Goal: Task Accomplishment & Management: Use online tool/utility

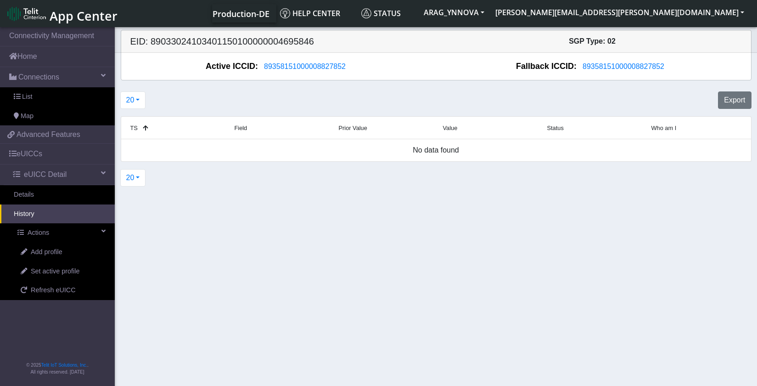
click at [246, 229] on section "Connectivity Management Home Connections List Map 4952325d0d89618ae56ade311e761…" at bounding box center [378, 207] width 757 height 364
click at [55, 175] on span "eUICC Detail" at bounding box center [45, 174] width 43 height 11
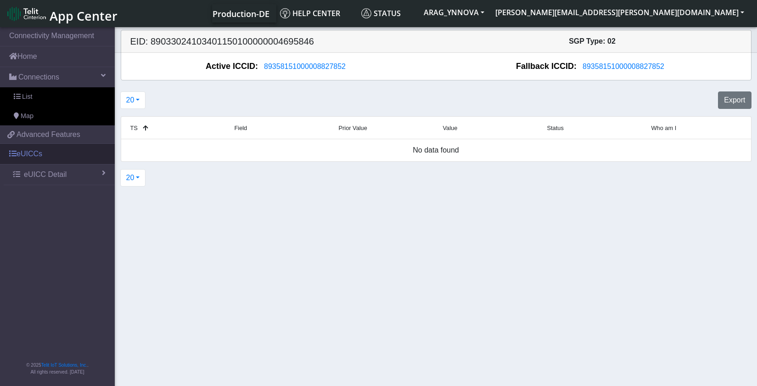
click at [44, 156] on link "eUICCs" at bounding box center [57, 154] width 115 height 20
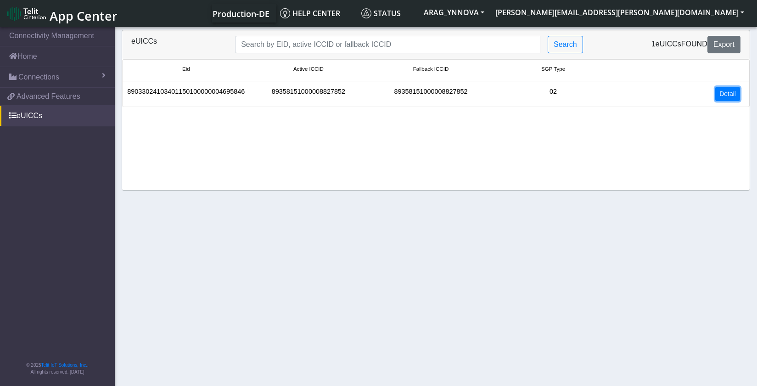
click at [718, 96] on link "Detail" at bounding box center [727, 94] width 25 height 14
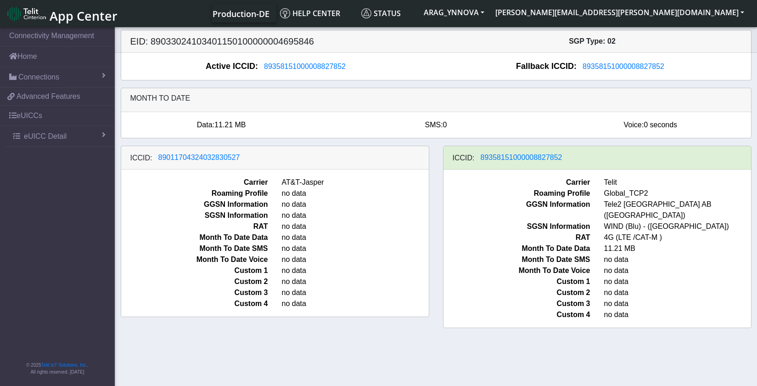
click at [78, 311] on nav "Connectivity Management Home Connections List Map 4952325d0d89618ae56ade311e761…" at bounding box center [57, 207] width 115 height 364
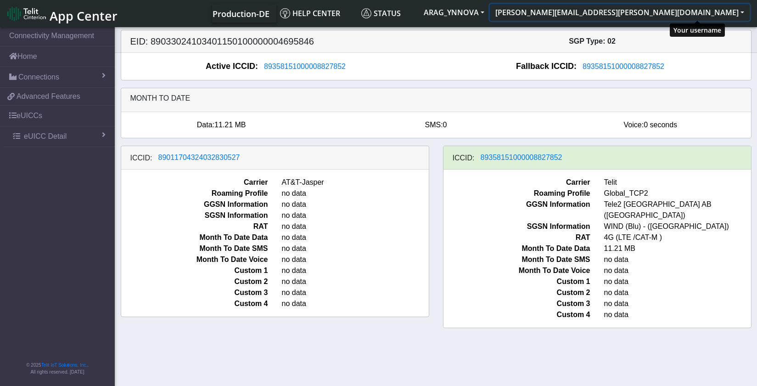
click at [706, 12] on button "[PERSON_NAME][EMAIL_ADDRESS][PERSON_NAME][DOMAIN_NAME]" at bounding box center [620, 12] width 260 height 17
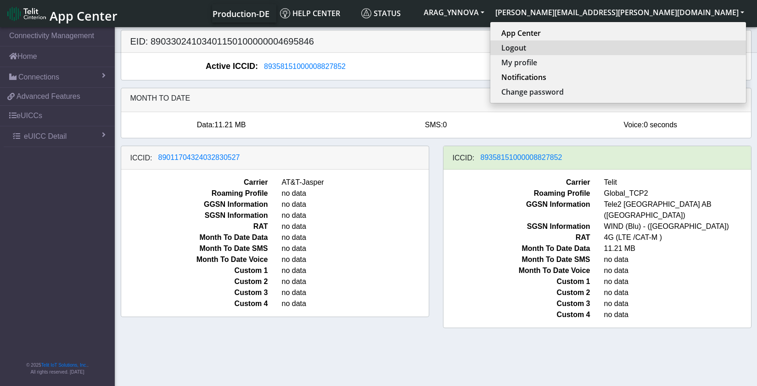
click at [668, 49] on button "Logout" at bounding box center [618, 47] width 256 height 15
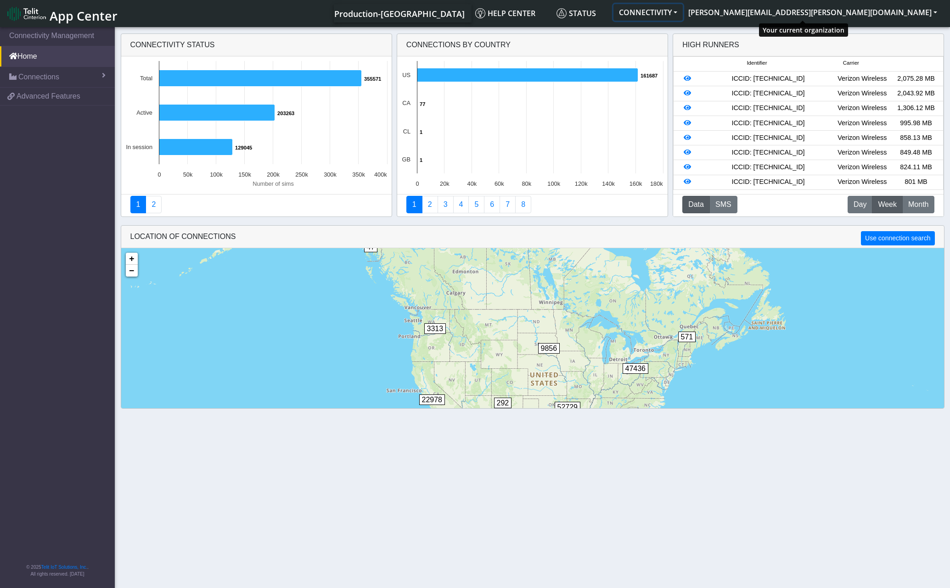
click at [683, 12] on button "CONNECTIVITY" at bounding box center [647, 12] width 69 height 17
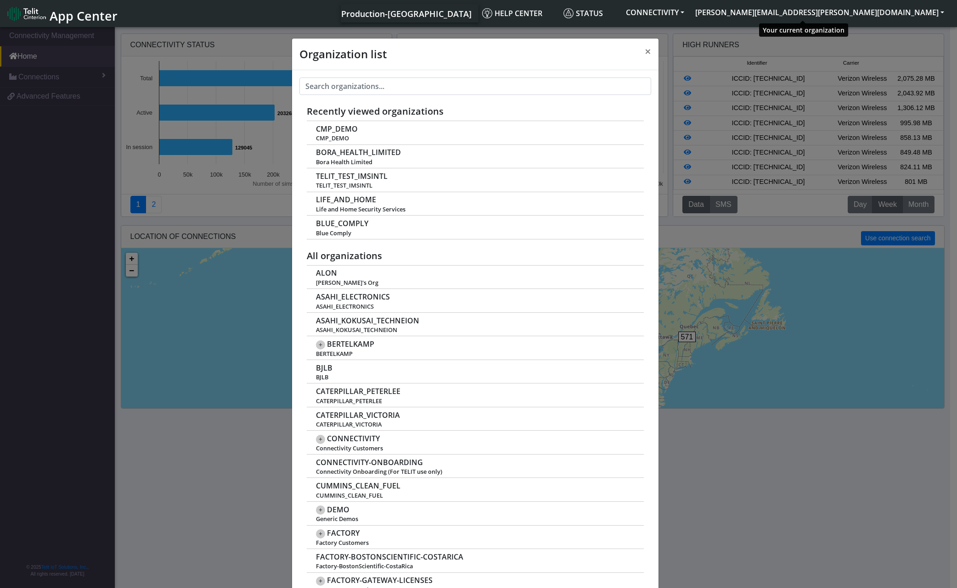
scroll to position [3, 0]
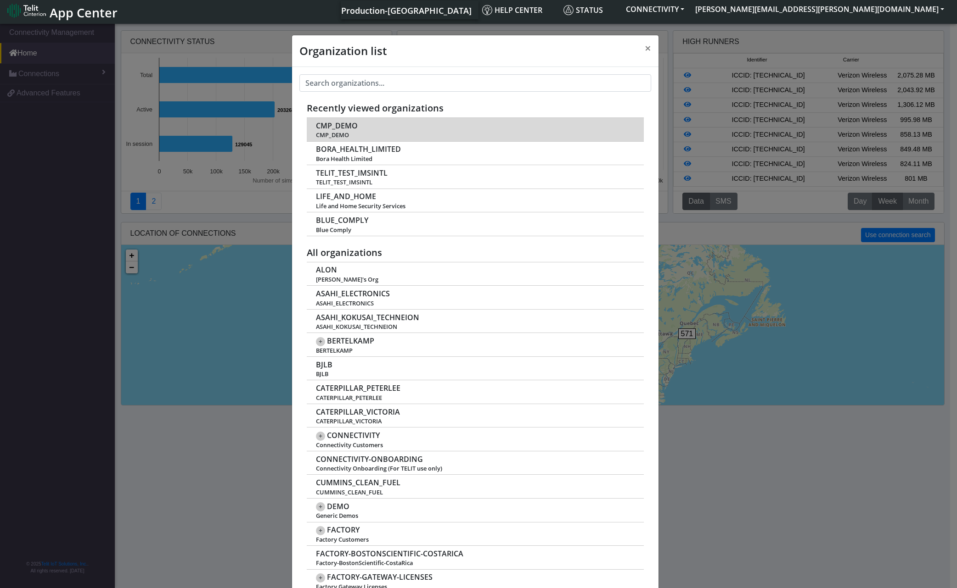
click at [347, 123] on span "CMP_DEMO" at bounding box center [337, 126] width 42 height 9
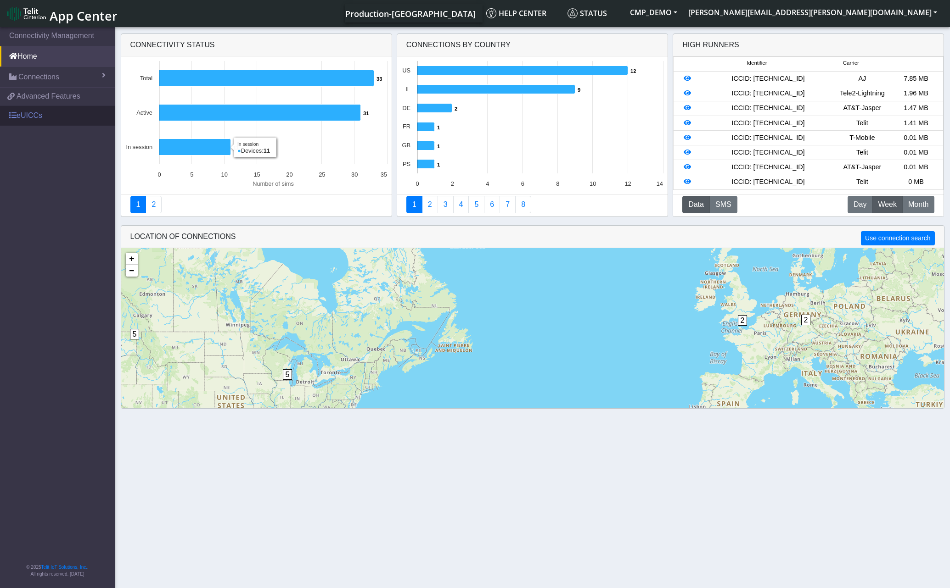
click at [24, 115] on link "eUICCs" at bounding box center [57, 116] width 115 height 20
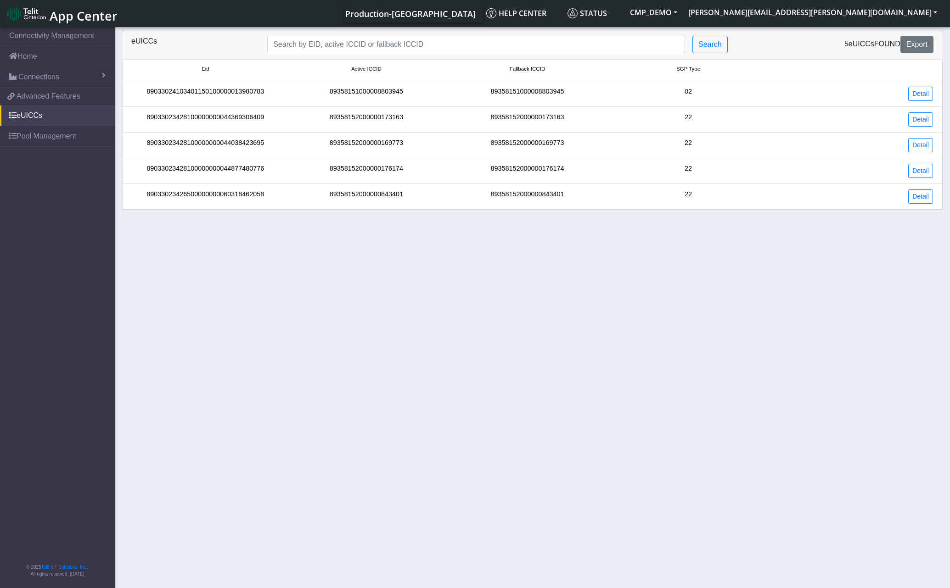
click at [436, 86] on li "89033024103401150100000013980783 89358151000008803945 89358151000008803945 02 D…" at bounding box center [532, 94] width 820 height 26
click at [917, 95] on link "Detail" at bounding box center [920, 94] width 25 height 14
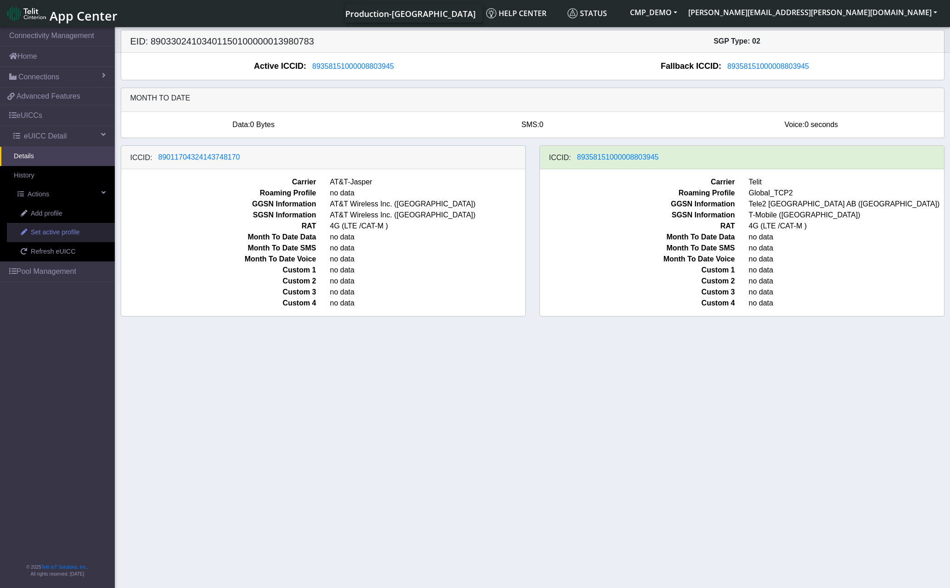
click at [67, 233] on span "Set active profile" at bounding box center [55, 233] width 49 height 10
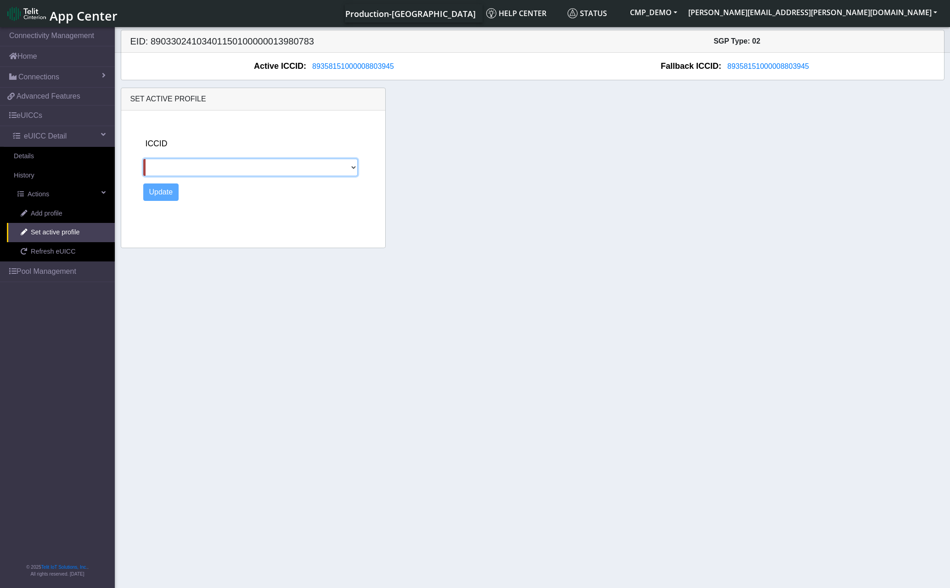
click at [205, 170] on select "89011704324143748170" at bounding box center [250, 167] width 215 height 17
select select "89011704324143748170"
click at [143, 159] on select "89011704324143748170" at bounding box center [250, 167] width 215 height 17
click at [162, 189] on button "Update" at bounding box center [161, 192] width 36 height 17
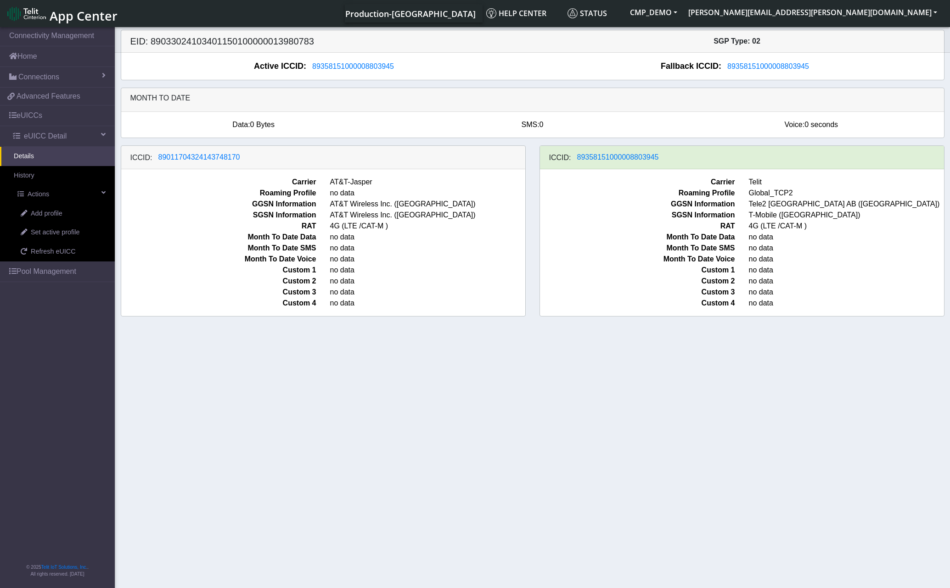
click at [238, 429] on section "Connectivity Management Home Connections List Map 0f15e3ffe8f2f6ed4dab3fec314c3…" at bounding box center [475, 308] width 950 height 566
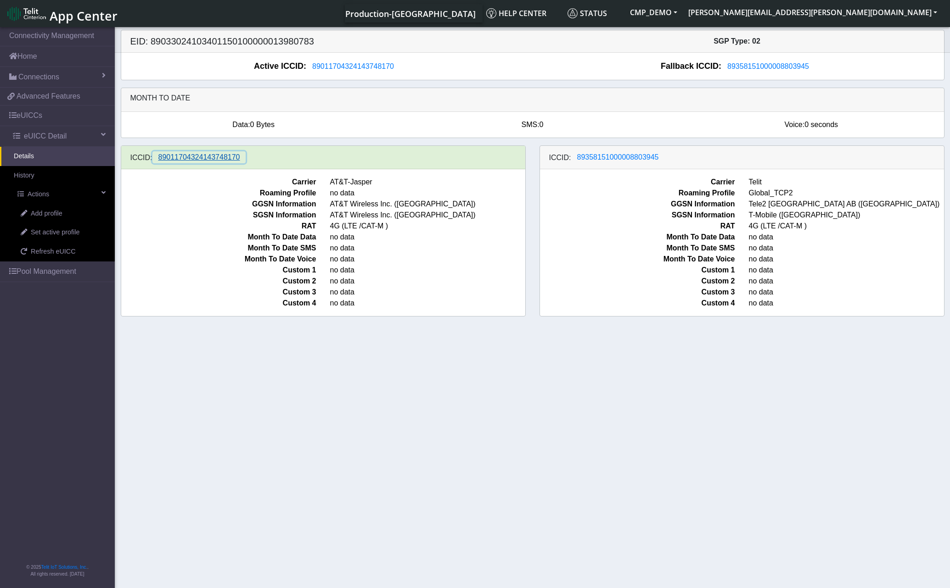
click at [179, 159] on span "89011704324143748170" at bounding box center [199, 157] width 82 height 8
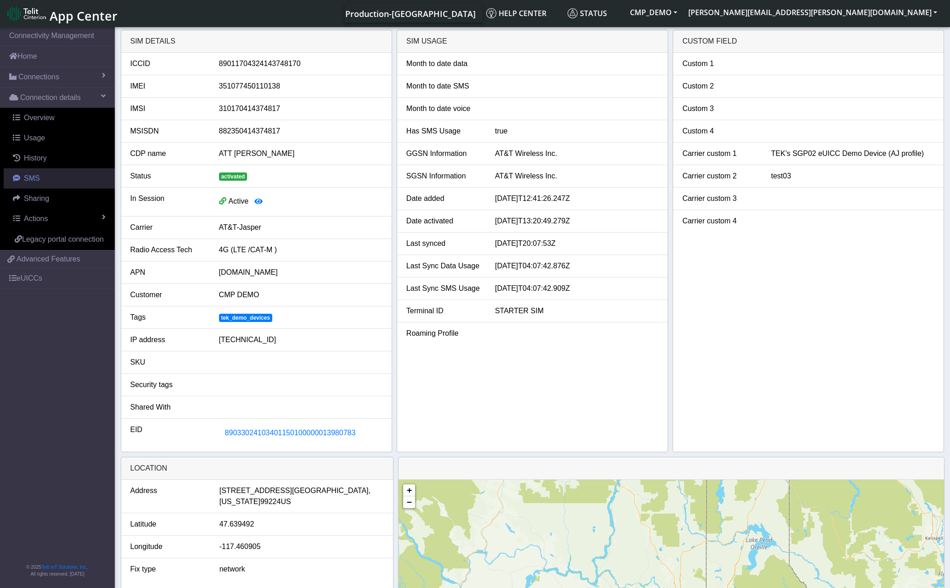
click at [48, 177] on link "SMS" at bounding box center [59, 178] width 111 height 20
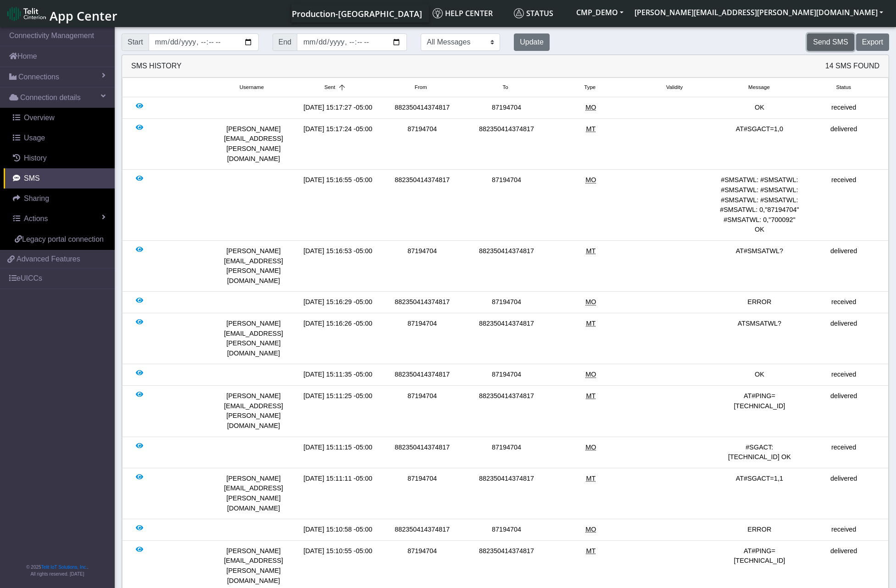
click at [834, 45] on button "Send SMS" at bounding box center [830, 42] width 47 height 17
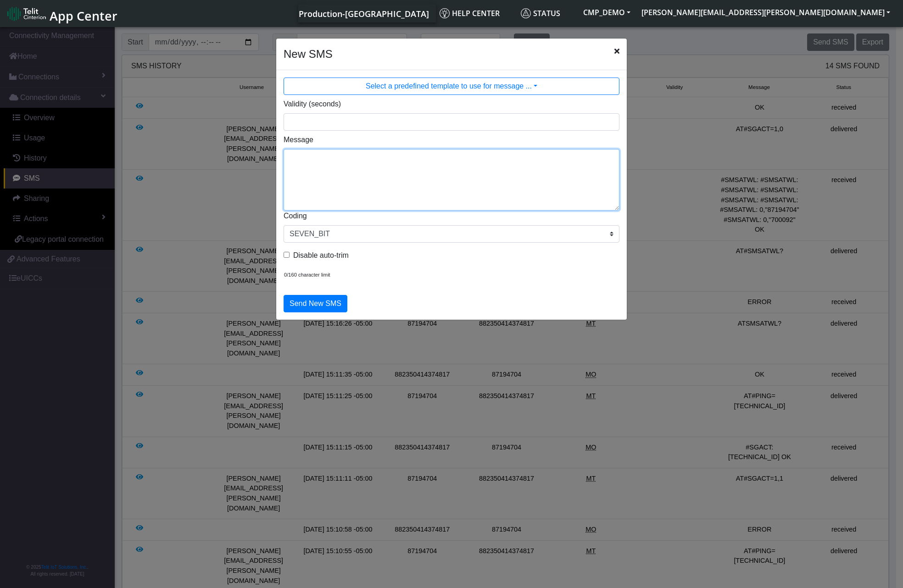
click at [344, 159] on textarea "Message" at bounding box center [452, 180] width 336 height 62
paste textarea "AT+CGMM"
type textarea "AT+CGMM"
click at [317, 307] on button "Send New SMS" at bounding box center [316, 303] width 64 height 17
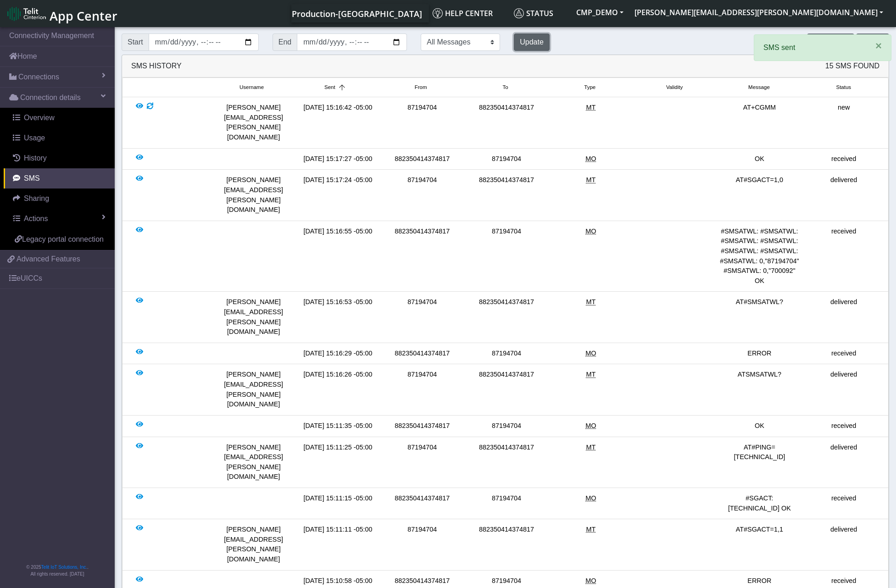
click at [531, 42] on button "Update" at bounding box center [532, 42] width 36 height 17
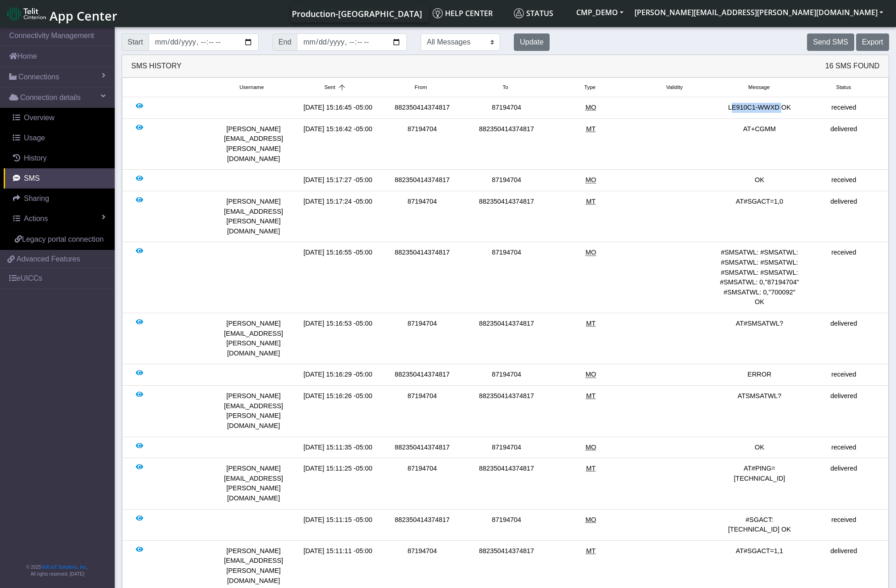
drag, startPoint x: 733, startPoint y: 106, endPoint x: 777, endPoint y: 108, distance: 43.2
click at [777, 108] on div "LE910C1-WWXD OK" at bounding box center [759, 108] width 84 height 10
copy div "LE910C1-WWXD"
click at [48, 82] on span "Connections" at bounding box center [38, 77] width 41 height 11
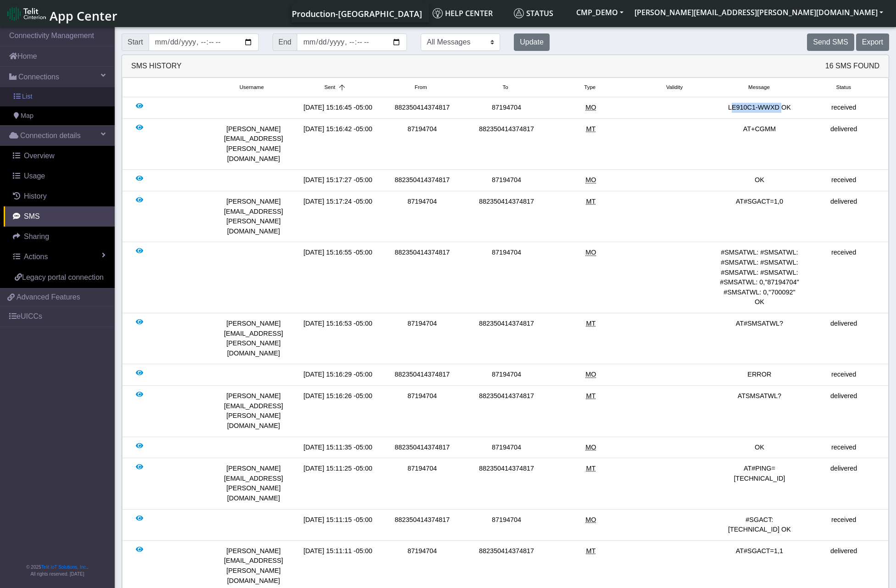
click at [41, 102] on link "List" at bounding box center [57, 96] width 115 height 19
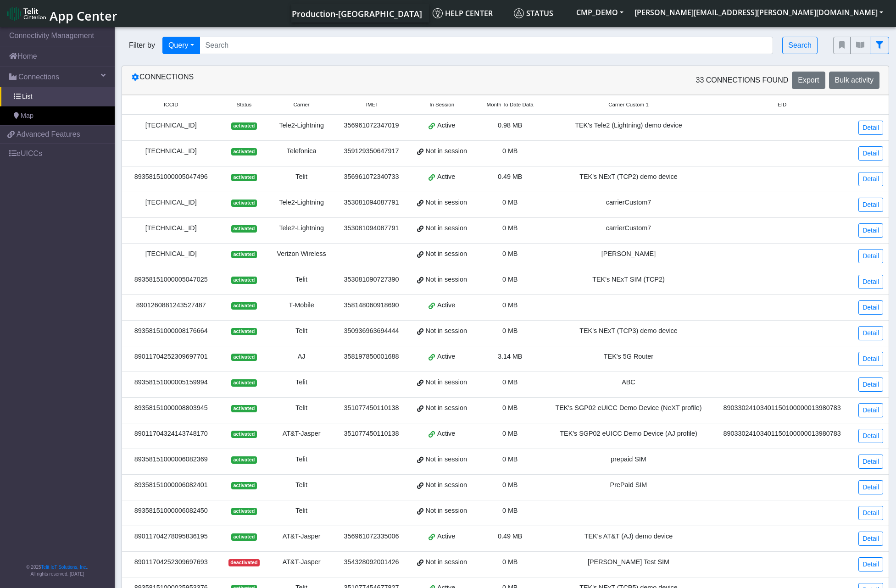
click at [75, 401] on nav "Connectivity Management Home Connections List Map 0f15e3ffe8f2f6ed4dab3fec314c3…" at bounding box center [57, 308] width 115 height 566
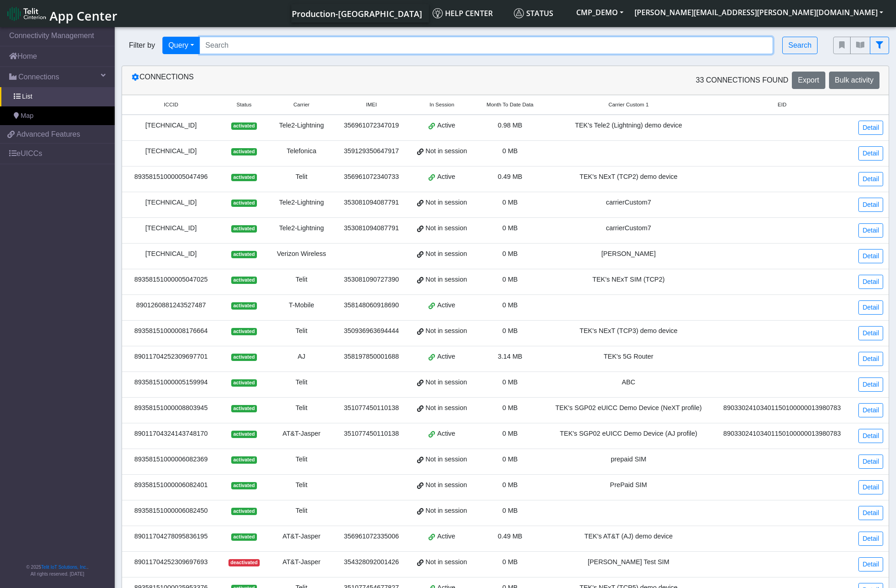
click at [310, 44] on input "Search..." at bounding box center [487, 45] width 574 height 17
type input "imsintl"
click at [268, 48] on input "imsintl" at bounding box center [487, 45] width 574 height 17
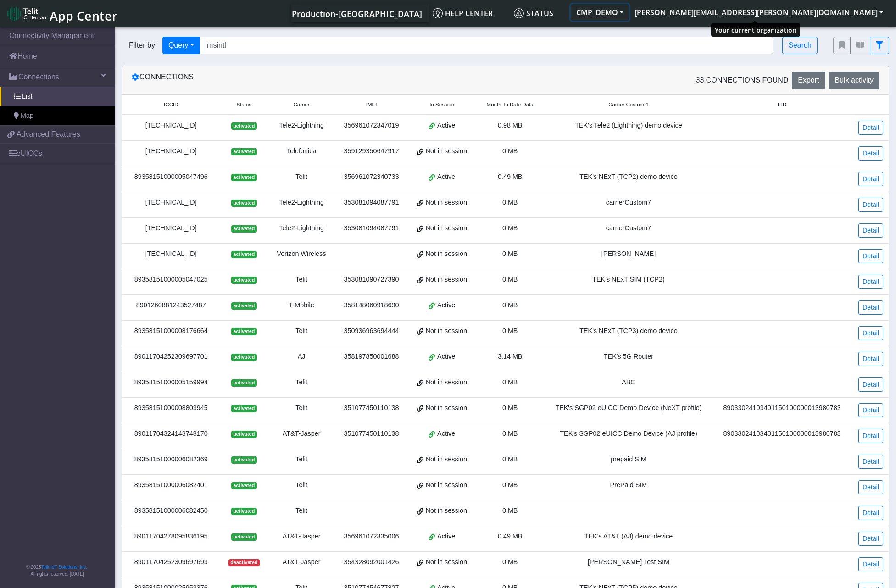
click at [629, 16] on button "CMP_DEMO" at bounding box center [600, 12] width 58 height 17
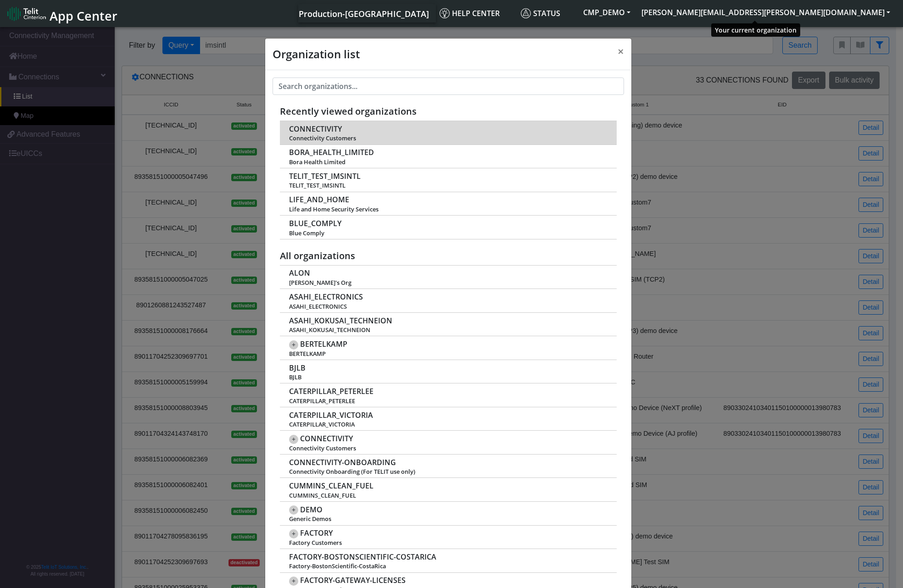
scroll to position [3, 0]
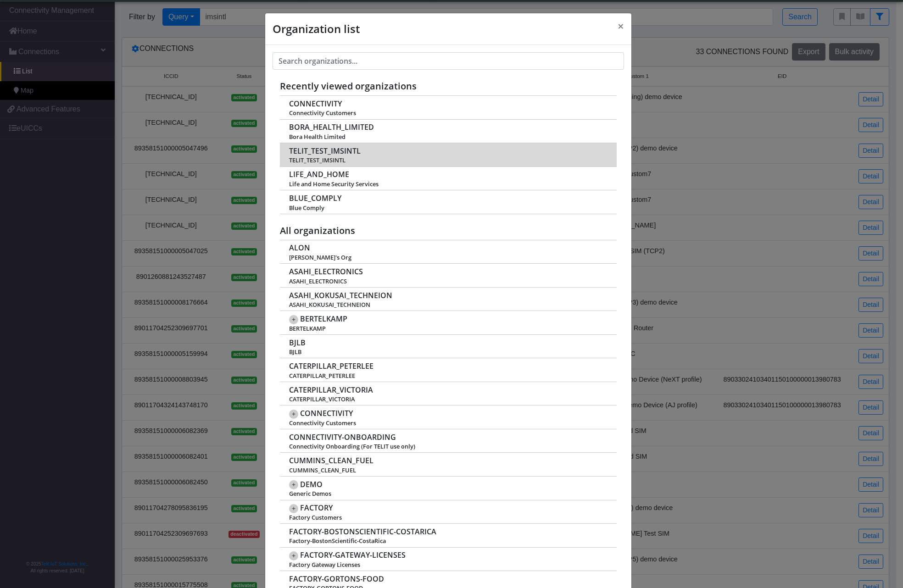
click at [347, 149] on span "TELIT_TEST_IMSINTL" at bounding box center [325, 151] width 72 height 9
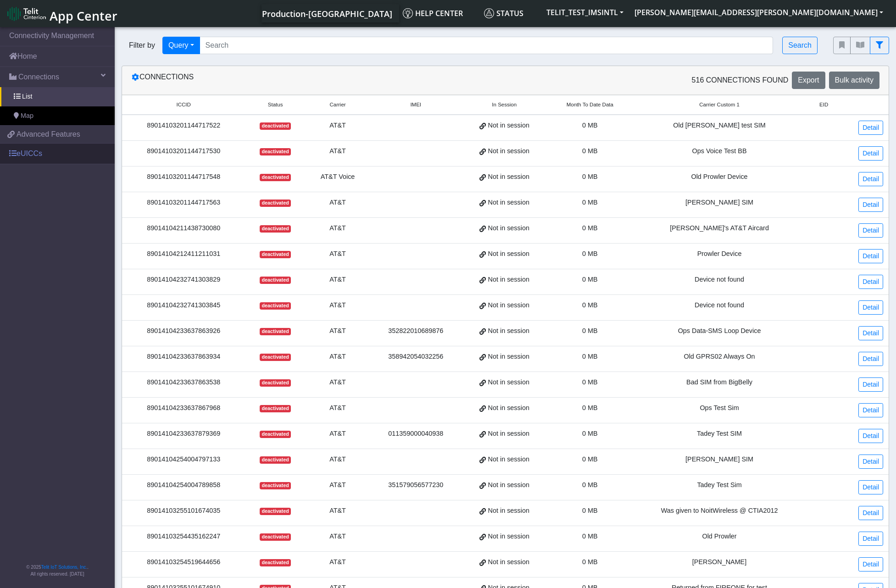
click at [32, 152] on link "eUICCs" at bounding box center [57, 154] width 115 height 20
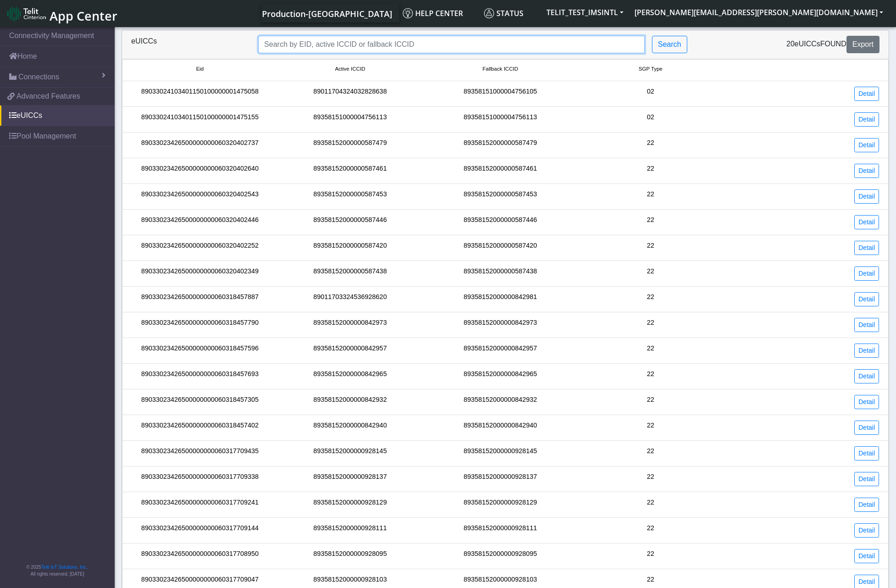
click at [299, 44] on input "Search..." at bounding box center [451, 44] width 386 height 17
paste input "89358152000000928095"
type input "89358152000000928095"
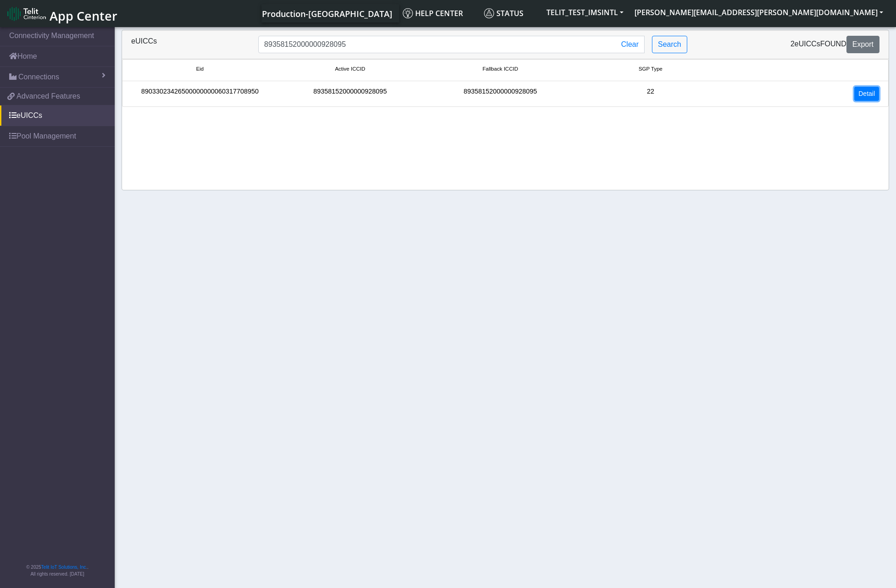
click at [860, 93] on link "Detail" at bounding box center [867, 94] width 25 height 14
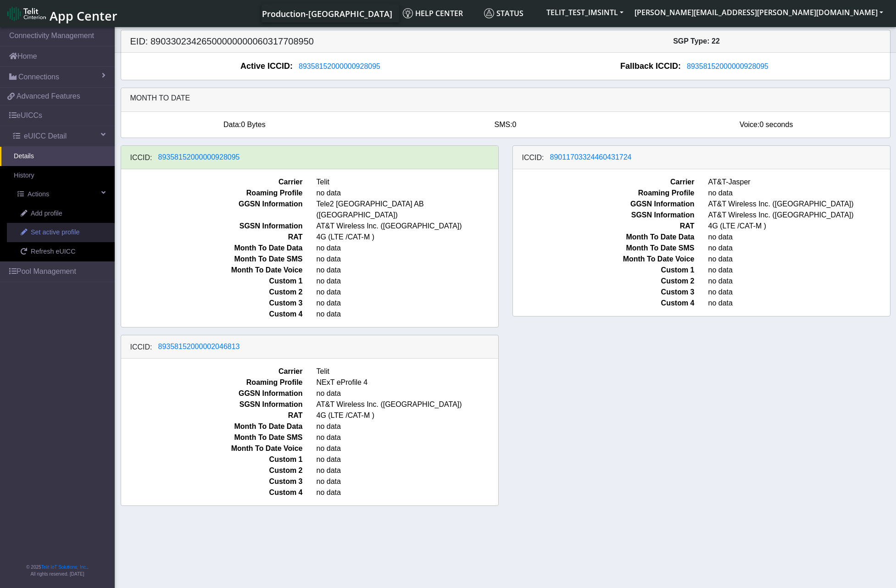
click at [60, 233] on span "Set active profile" at bounding box center [55, 233] width 49 height 10
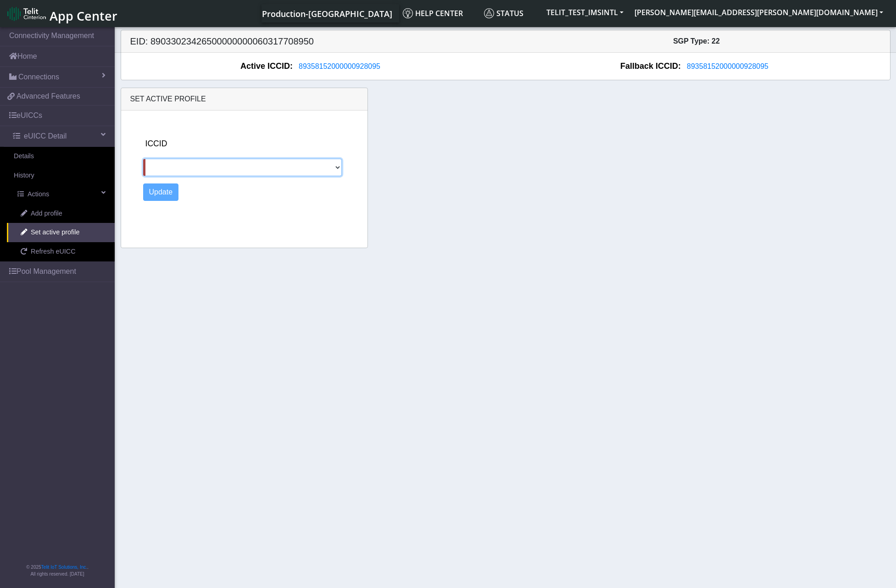
click at [306, 169] on select "89011703324460431724 89358152000002046813" at bounding box center [242, 167] width 199 height 17
select select "89011703324460431724"
click at [143, 159] on select "89011703324460431724 89358152000002046813" at bounding box center [242, 167] width 199 height 17
click at [170, 192] on button "Update" at bounding box center [161, 192] width 36 height 17
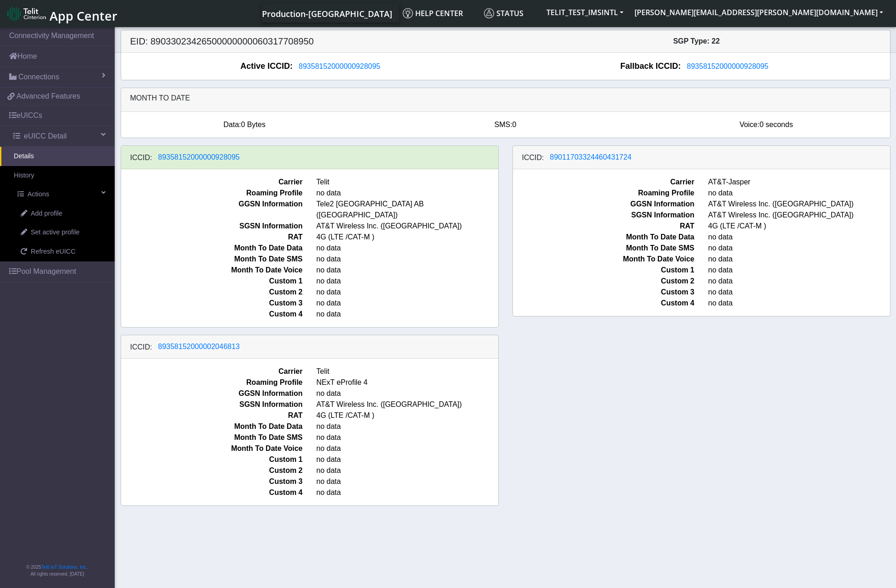
click at [155, 432] on span "Month To Date SMS" at bounding box center [212, 437] width 196 height 11
click at [50, 256] on span "Refresh eUICC" at bounding box center [53, 252] width 45 height 10
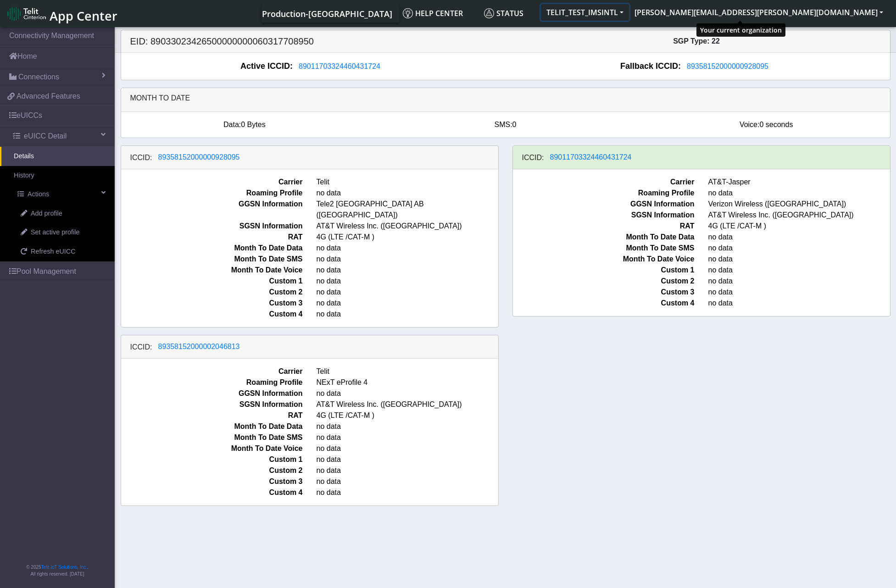
click at [629, 17] on button "TELIT_TEST_IMSINTL" at bounding box center [585, 12] width 88 height 17
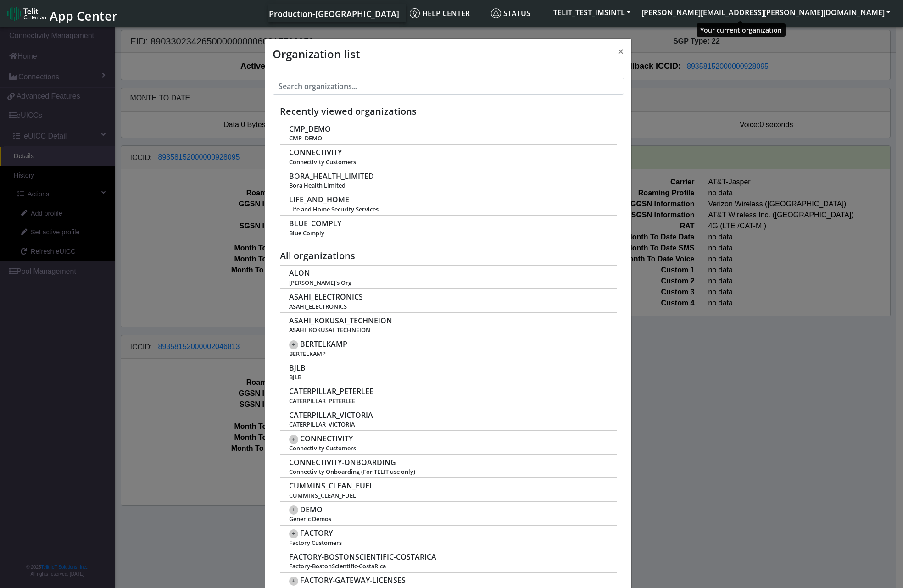
scroll to position [3, 0]
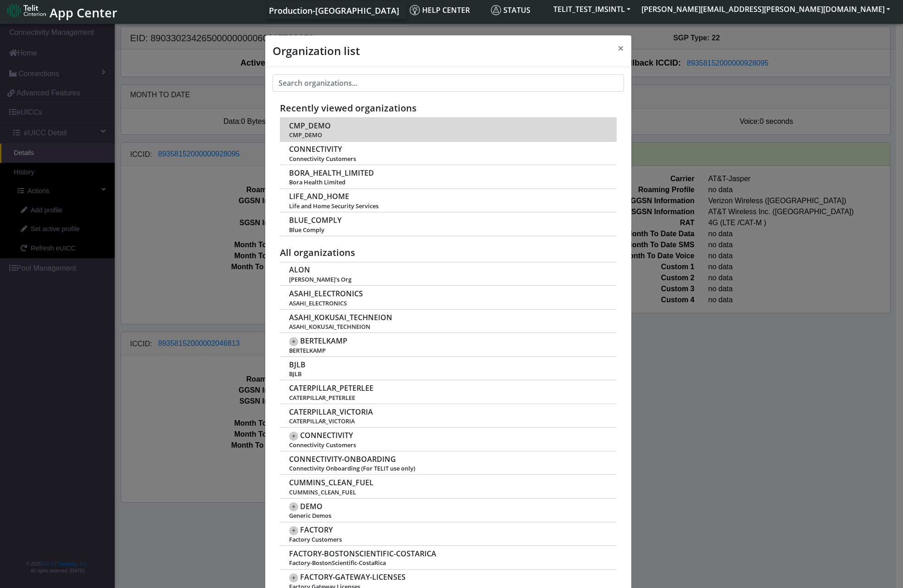
click at [308, 126] on span "CMP_DEMO" at bounding box center [310, 126] width 42 height 9
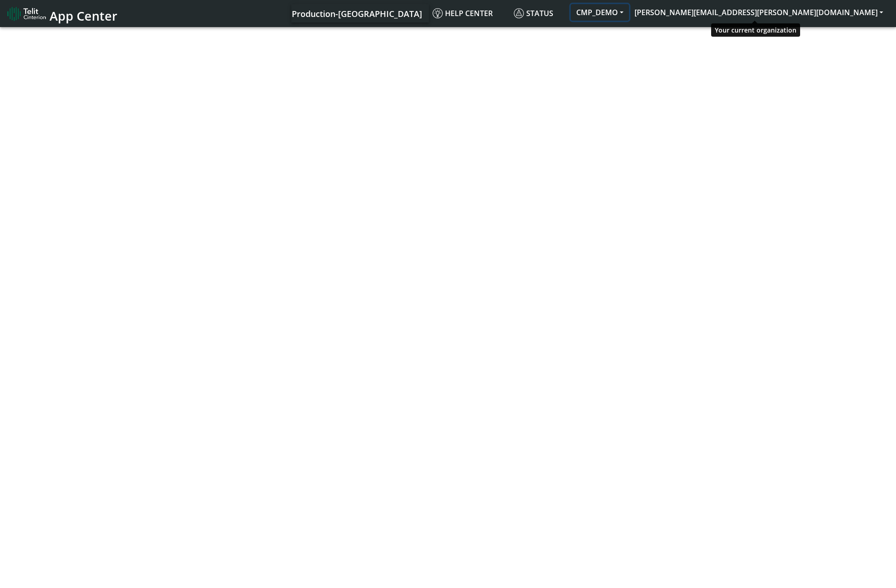
click at [629, 7] on button "CMP_DEMO" at bounding box center [600, 12] width 58 height 17
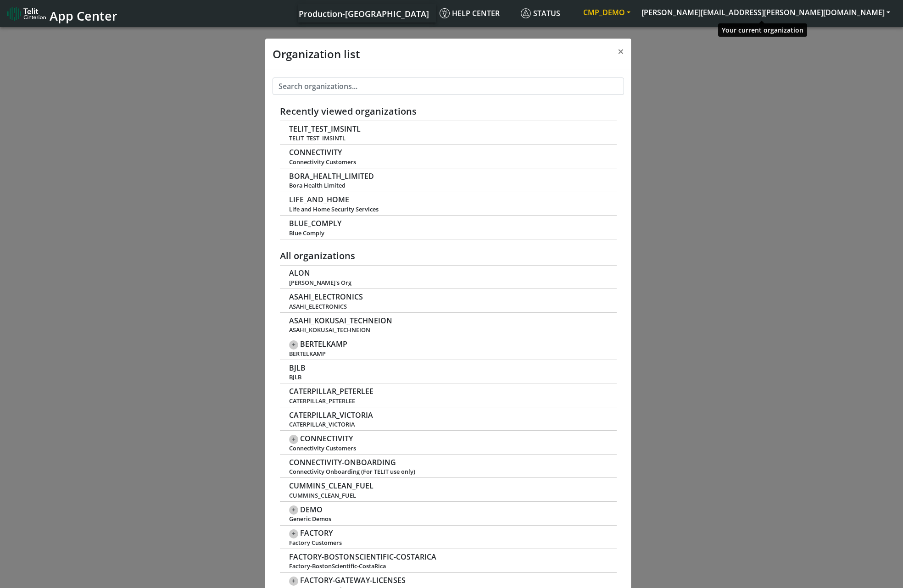
scroll to position [3, 0]
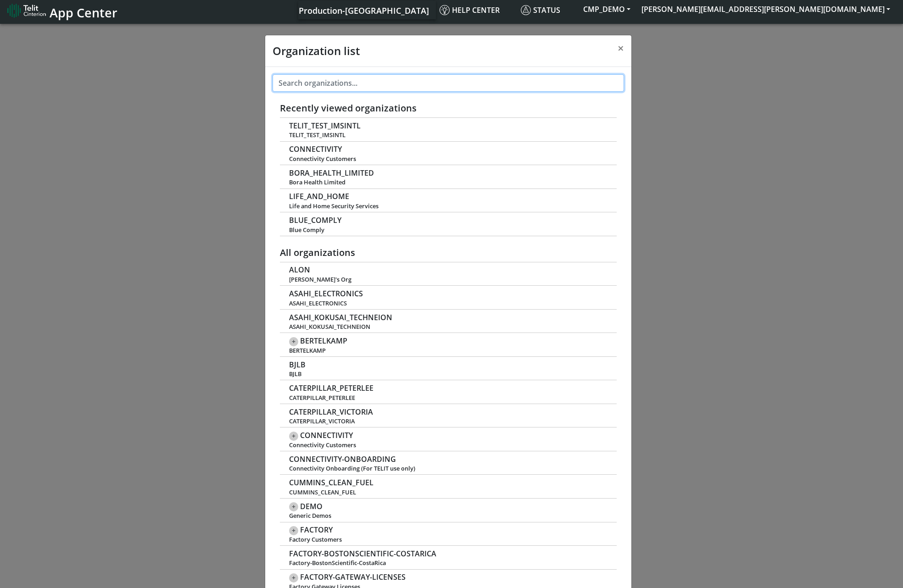
click at [345, 84] on input "text" at bounding box center [449, 82] width 352 height 17
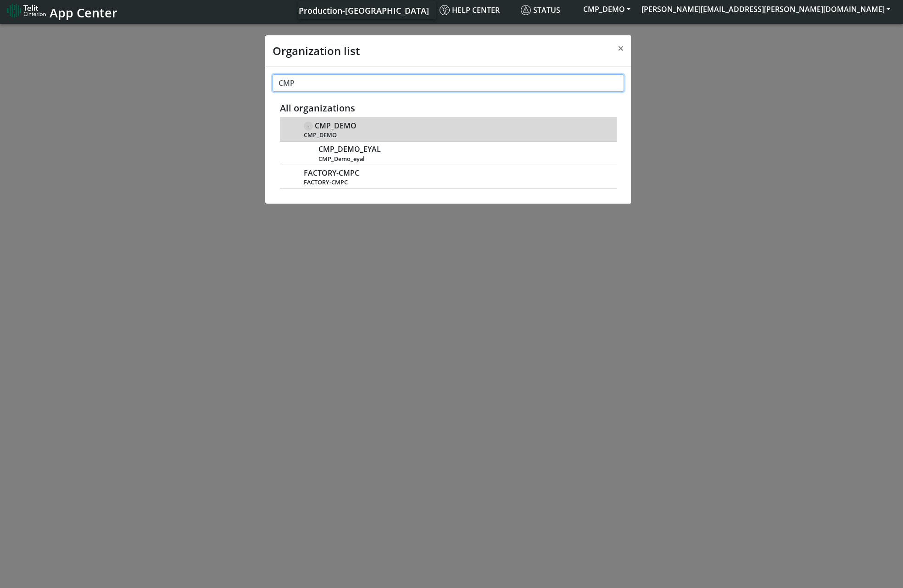
type input "CMP"
click at [335, 125] on span "CMP_DEMO" at bounding box center [336, 126] width 42 height 9
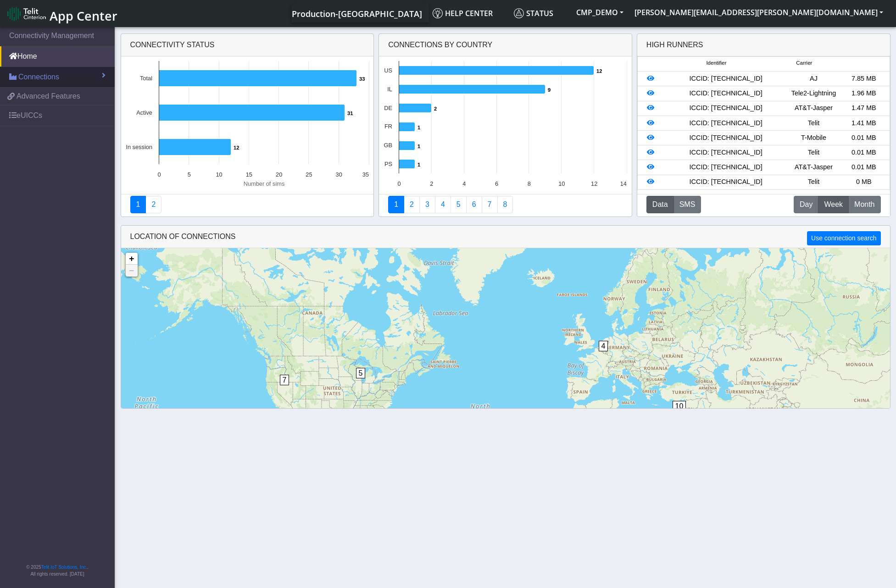
click at [24, 78] on span "Connections" at bounding box center [38, 77] width 41 height 11
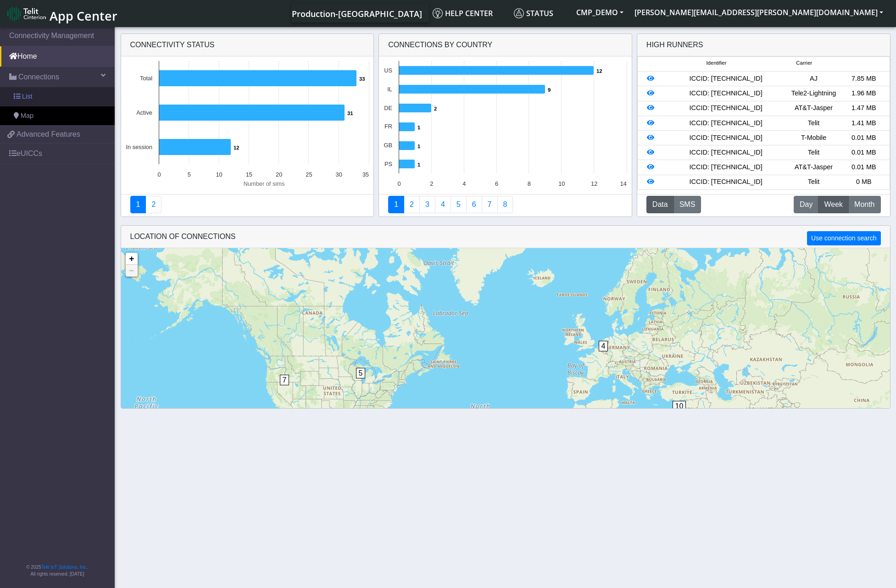
click at [26, 93] on span "List" at bounding box center [27, 97] width 10 height 10
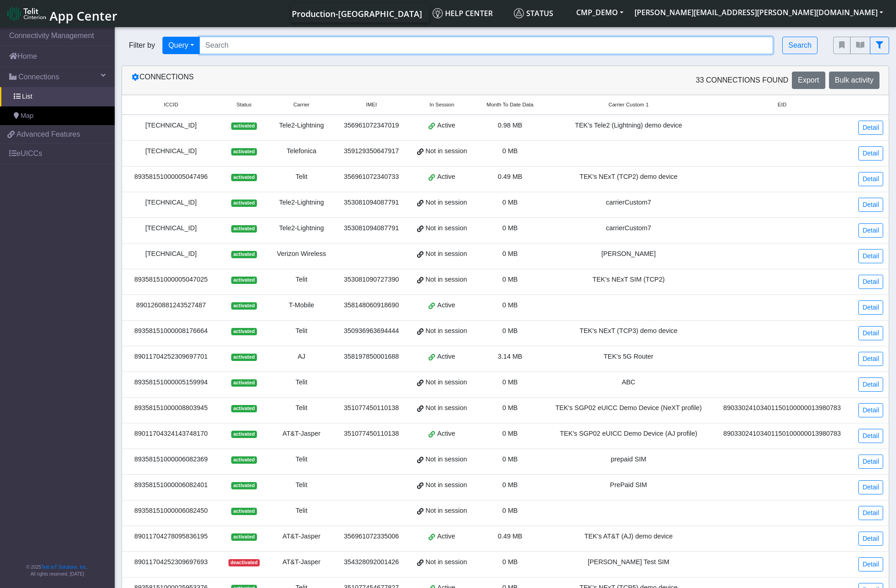
click at [314, 46] on input "Search..." at bounding box center [487, 45] width 574 height 17
paste input "89011704324143748170"
type input "89011704324143748170"
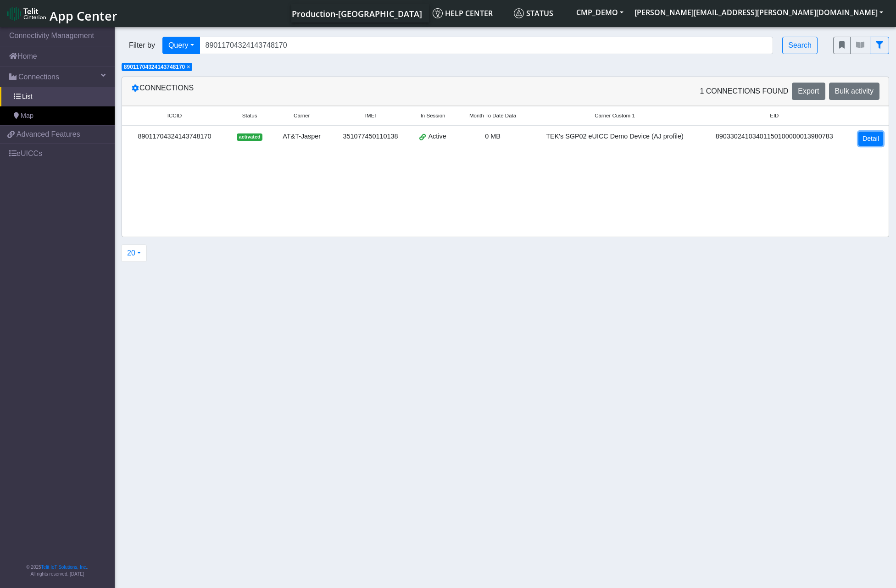
click at [863, 136] on link "Detail" at bounding box center [871, 139] width 25 height 14
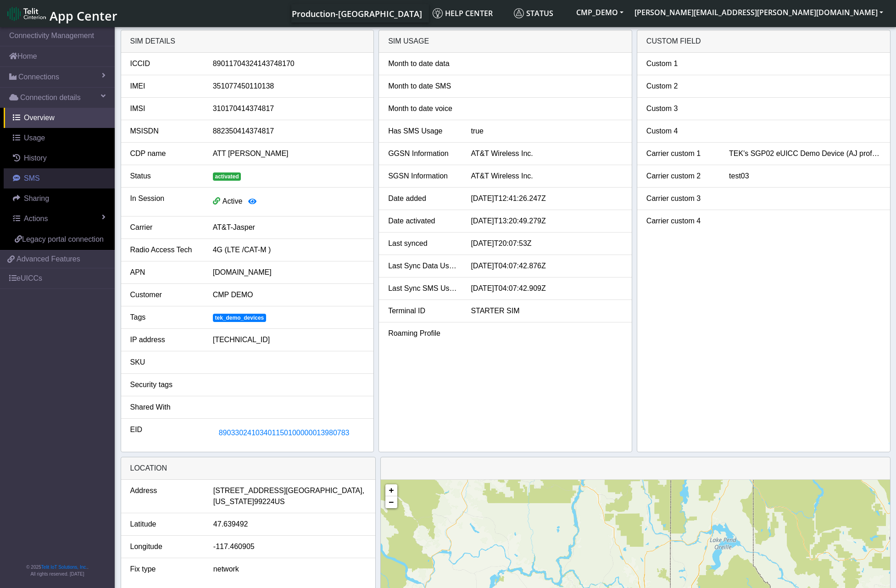
click at [31, 182] on span "SMS" at bounding box center [32, 178] width 16 height 8
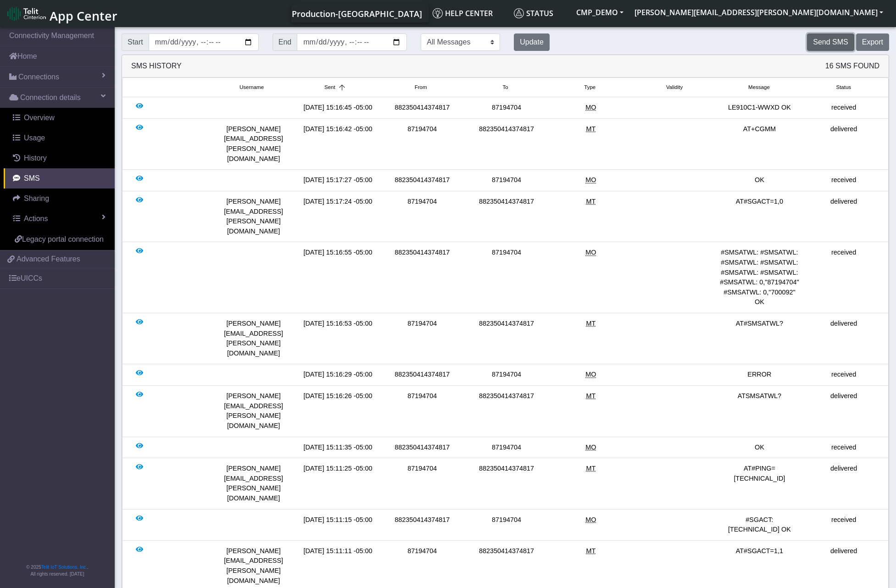
click at [830, 42] on button "Send SMS" at bounding box center [830, 42] width 47 height 17
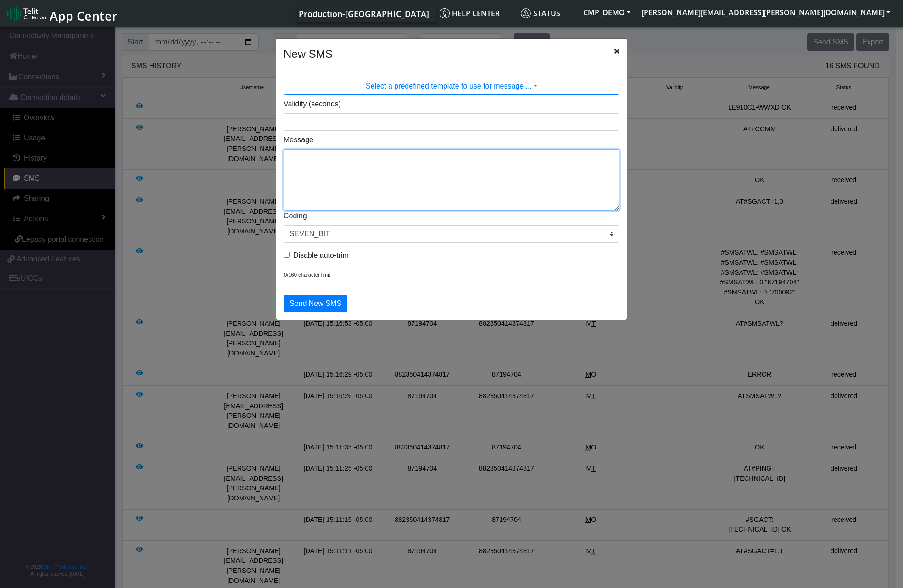
click at [350, 164] on textarea "Message" at bounding box center [452, 180] width 336 height 62
paste textarea "AT+CGSN"
type textarea "AT+CGSN"
click at [329, 302] on button "Send New SMS" at bounding box center [316, 303] width 64 height 17
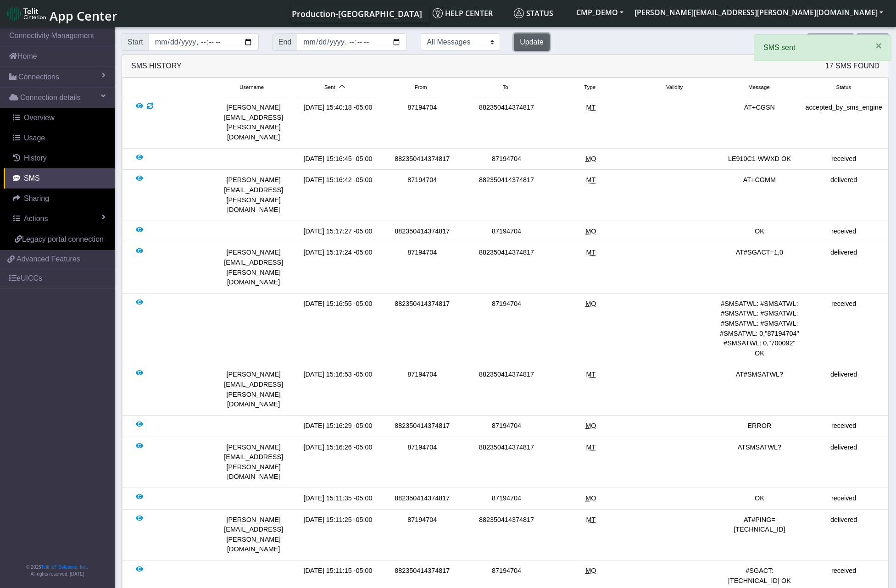
click at [530, 45] on button "Update" at bounding box center [532, 42] width 36 height 17
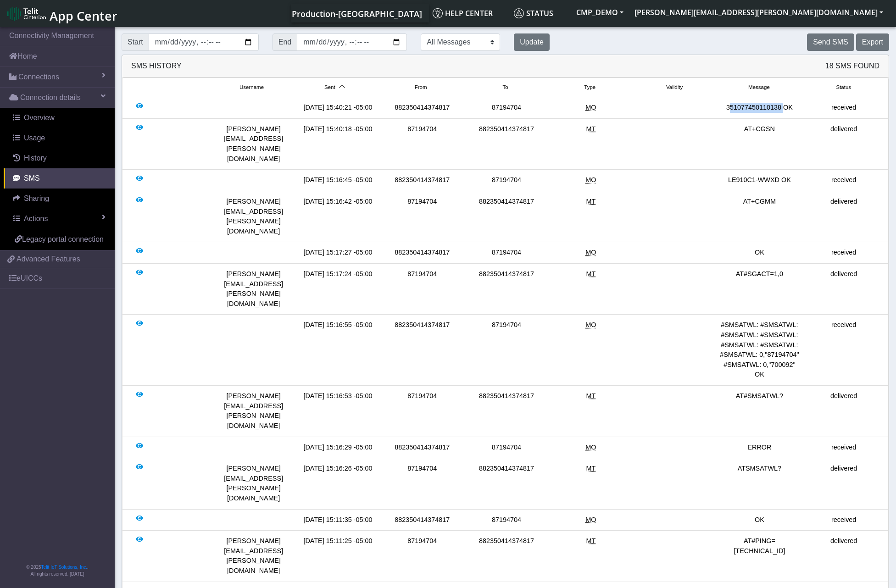
drag, startPoint x: 728, startPoint y: 108, endPoint x: 780, endPoint y: 106, distance: 51.4
click at [780, 106] on div "351077450110138 OK" at bounding box center [759, 108] width 84 height 10
copy div "351077450110138"
